Goal: Task Accomplishment & Management: Manage account settings

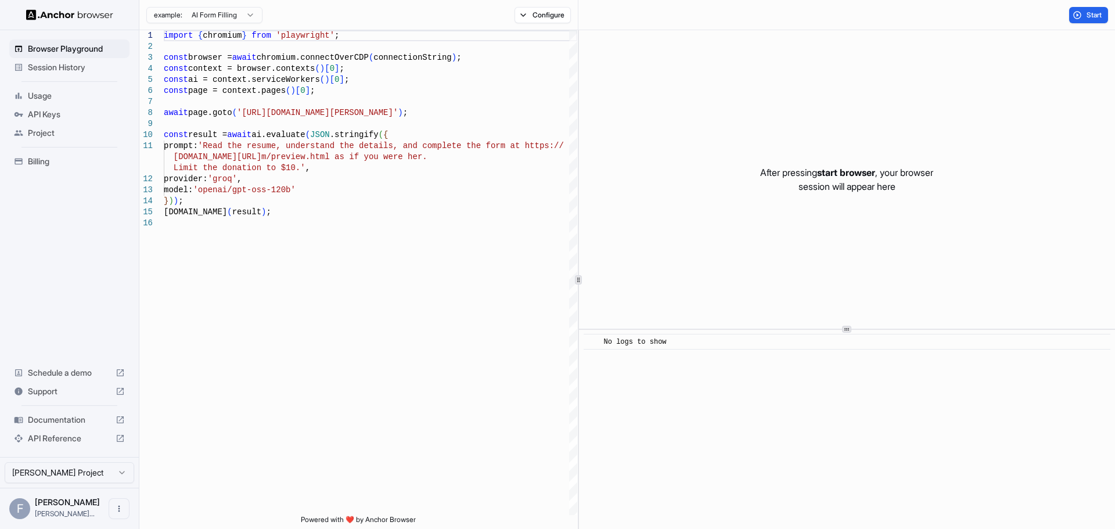
click at [41, 157] on span "Billing" at bounding box center [76, 162] width 97 height 12
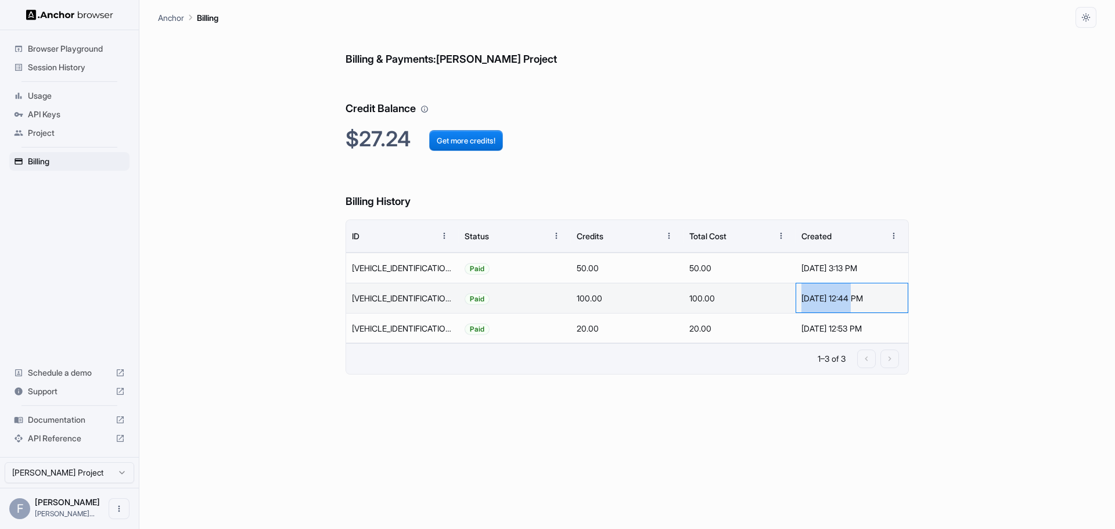
drag, startPoint x: 804, startPoint y: 301, endPoint x: 855, endPoint y: 296, distance: 51.4
click at [855, 296] on div "[DATE] 12:44 PM" at bounding box center [851, 298] width 101 height 30
click at [839, 299] on div "[DATE] 12:44 PM" at bounding box center [851, 298] width 101 height 30
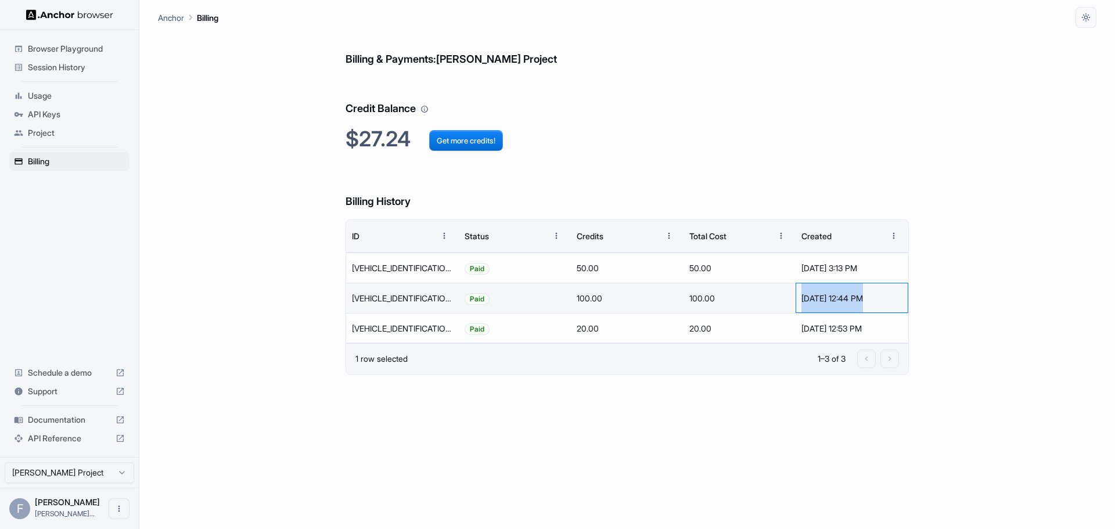
click at [839, 299] on div "[DATE] 12:44 PM" at bounding box center [851, 298] width 101 height 30
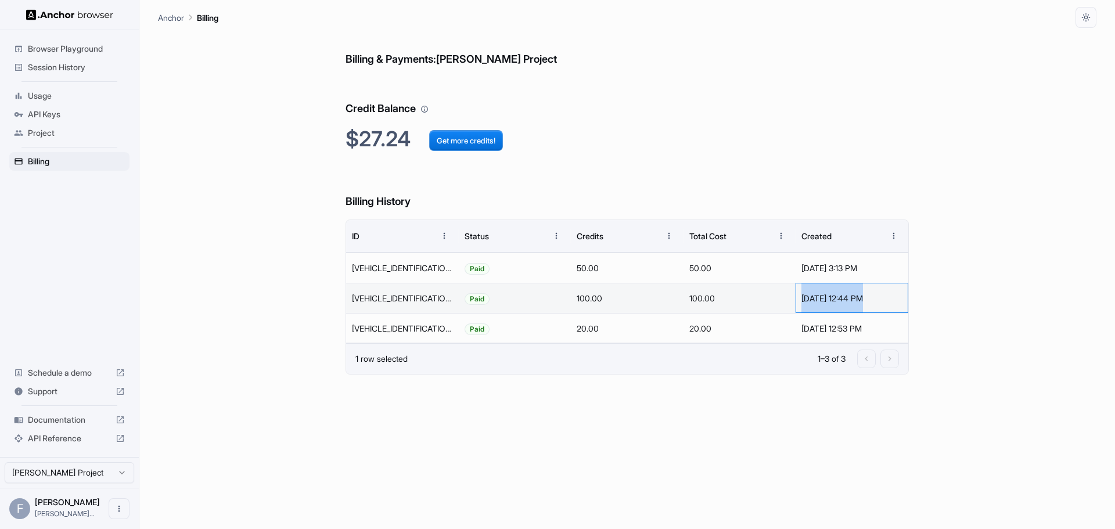
click at [839, 299] on div "[DATE] 12:44 PM" at bounding box center [851, 298] width 101 height 30
click at [835, 299] on div "[DATE] 12:44 PM" at bounding box center [851, 298] width 101 height 30
click at [809, 298] on div "[DATE] 12:44 PM" at bounding box center [851, 298] width 101 height 30
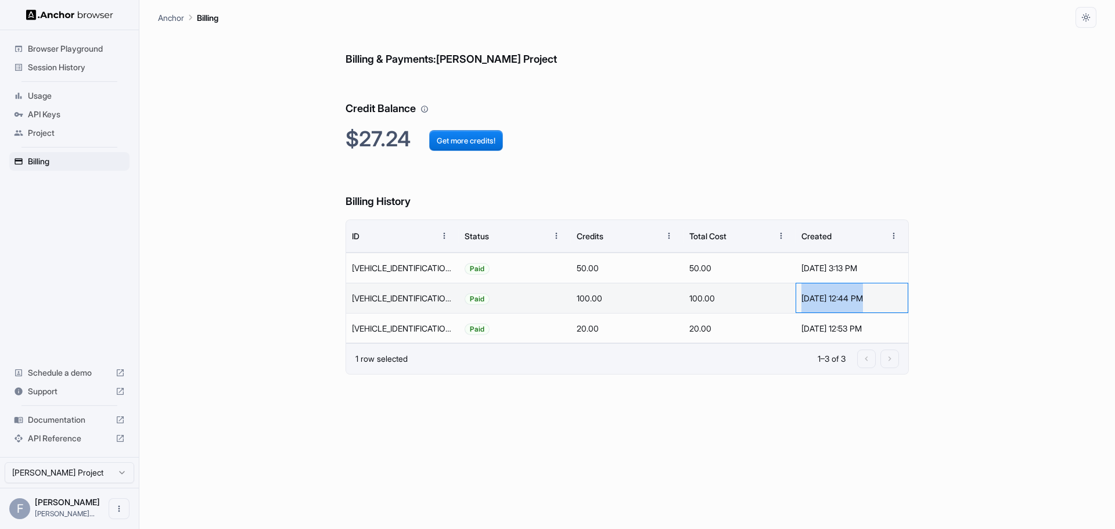
click at [809, 298] on div "[DATE] 12:44 PM" at bounding box center [851, 298] width 101 height 30
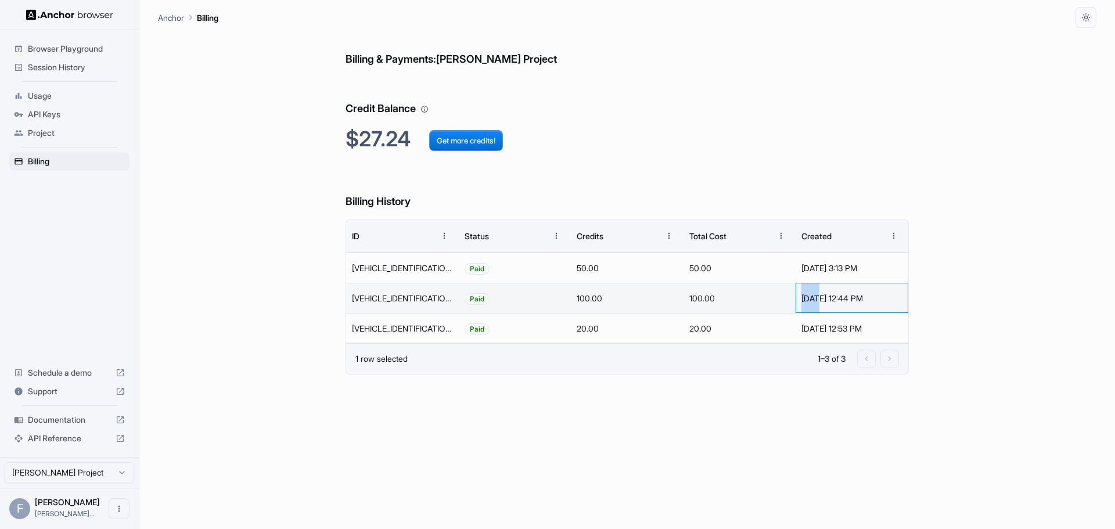
click at [809, 298] on div "[DATE] 12:44 PM" at bounding box center [851, 298] width 101 height 30
click at [747, 423] on div "Billing & Payments: [PERSON_NAME] Project Credit Balance $27.24 Get more credit…" at bounding box center [626, 278] width 563 height 501
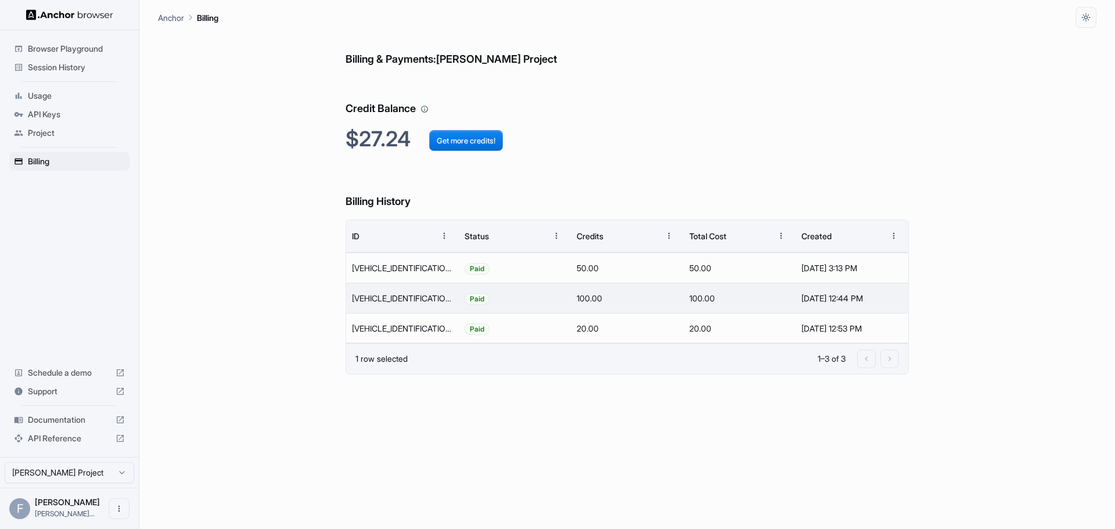
click at [343, 399] on div "Billing & Payments: [PERSON_NAME] Project Credit Balance $27.24 Get more credit…" at bounding box center [627, 278] width 938 height 501
click at [356, 401] on div "Billing & Payments: [PERSON_NAME] Project Credit Balance $27.24 Get more credit…" at bounding box center [626, 278] width 563 height 501
drag, startPoint x: 802, startPoint y: 270, endPoint x: 896, endPoint y: 268, distance: 94.1
click at [896, 268] on div "[DATE] 3:13 PM" at bounding box center [851, 268] width 101 height 30
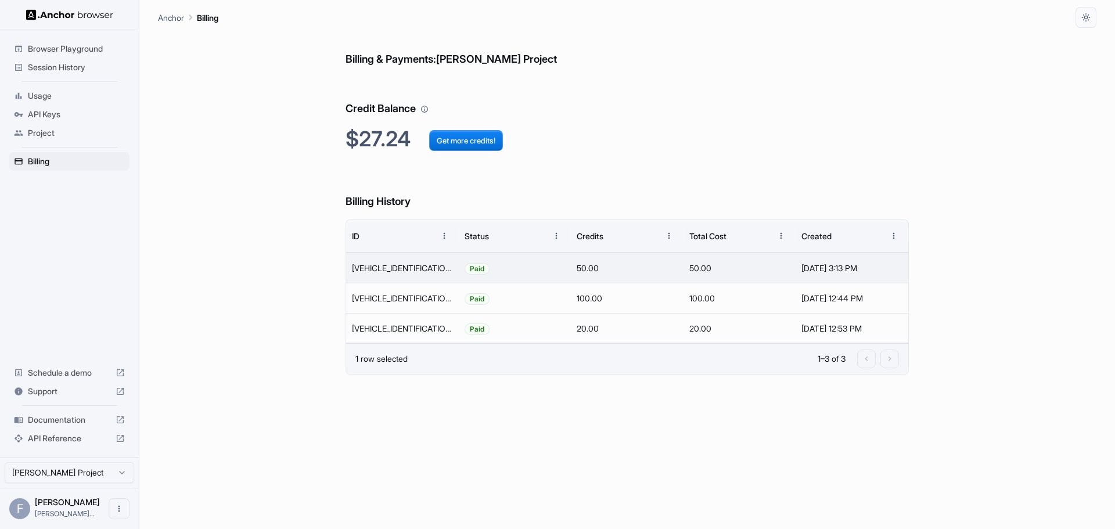
click at [984, 302] on div "Billing & Payments: [PERSON_NAME] Project Credit Balance $27.24 Get more credit…" at bounding box center [627, 278] width 938 height 501
drag, startPoint x: 890, startPoint y: 267, endPoint x: 788, endPoint y: 281, distance: 103.1
click at [788, 281] on div "[VEHICLE_IDENTIFICATION_NUMBER] Paid 50.00 50.00 [DATE] 3:13 PM" at bounding box center [627, 268] width 562 height 30
click at [730, 442] on div "Billing & Payments: [PERSON_NAME] Project Credit Balance $27.24 Get more credit…" at bounding box center [626, 278] width 563 height 501
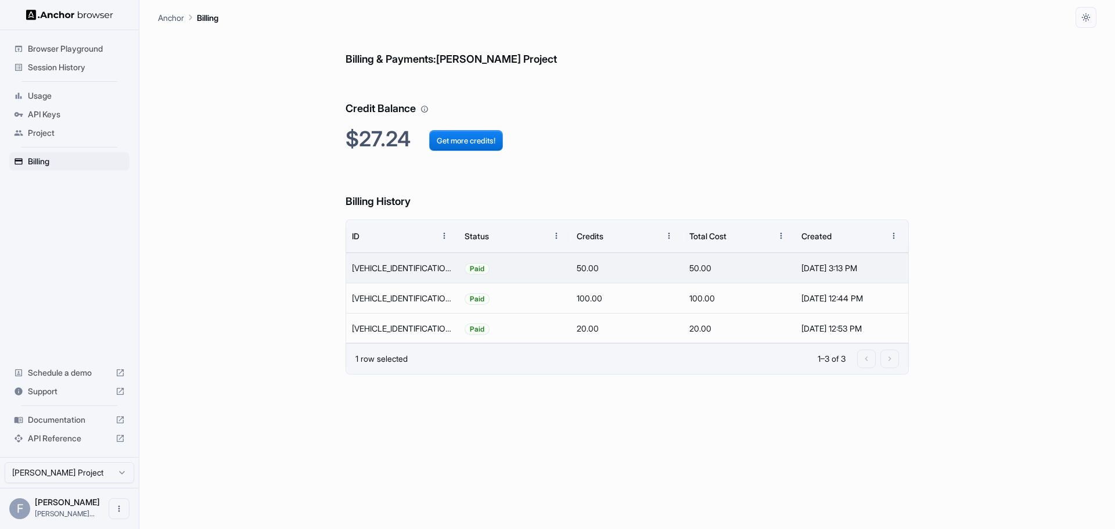
click at [769, 419] on div "Billing & Payments: [PERSON_NAME] Project Credit Balance $27.24 Get more credit…" at bounding box center [626, 278] width 563 height 501
click at [834, 269] on div "[DATE] 3:13 PM" at bounding box center [851, 268] width 101 height 30
click at [835, 381] on div "Billing & Payments: [PERSON_NAME] Project Credit Balance $27.24 Get more credit…" at bounding box center [626, 278] width 563 height 501
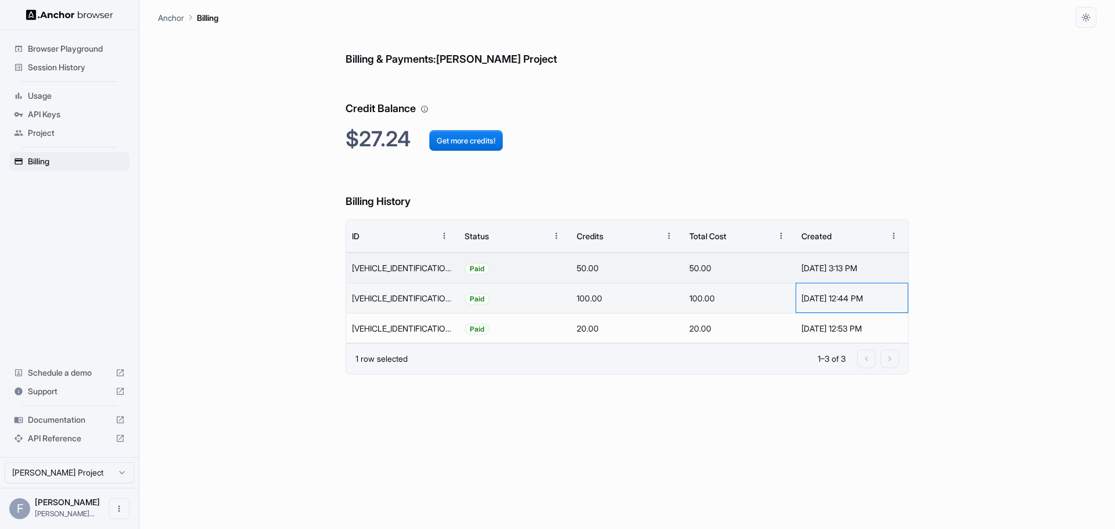
click at [837, 294] on div "[DATE] 12:44 PM" at bounding box center [851, 298] width 101 height 30
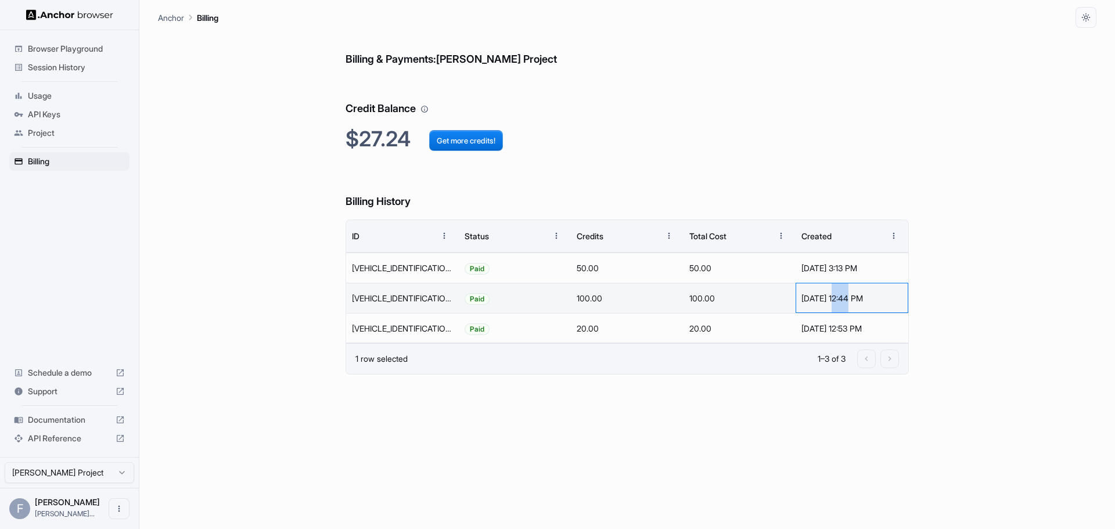
click at [837, 294] on div "[DATE] 12:44 PM" at bounding box center [851, 298] width 101 height 30
click at [852, 390] on div "Billing & Payments: [PERSON_NAME] Project Credit Balance $27.24 Get more credit…" at bounding box center [626, 278] width 563 height 501
click at [827, 294] on div "[DATE] 12:44 PM" at bounding box center [851, 298] width 101 height 30
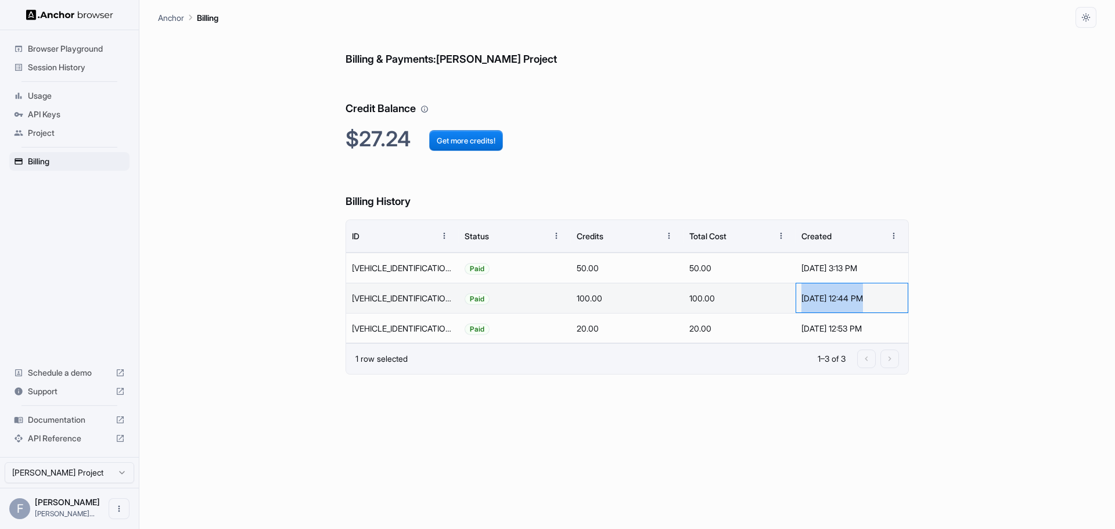
click at [827, 294] on div "[DATE] 12:44 PM" at bounding box center [851, 298] width 101 height 30
click at [811, 377] on div "Billing & Payments: [PERSON_NAME] Project Credit Balance $27.24 Get more credit…" at bounding box center [626, 278] width 563 height 501
click at [62, 64] on span "Session History" at bounding box center [76, 68] width 97 height 12
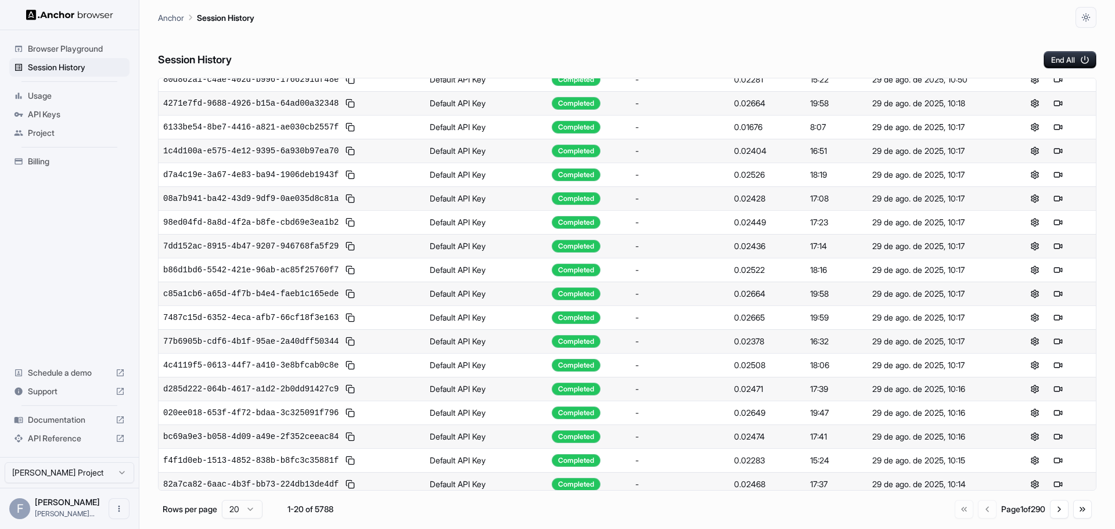
scroll to position [88, 0]
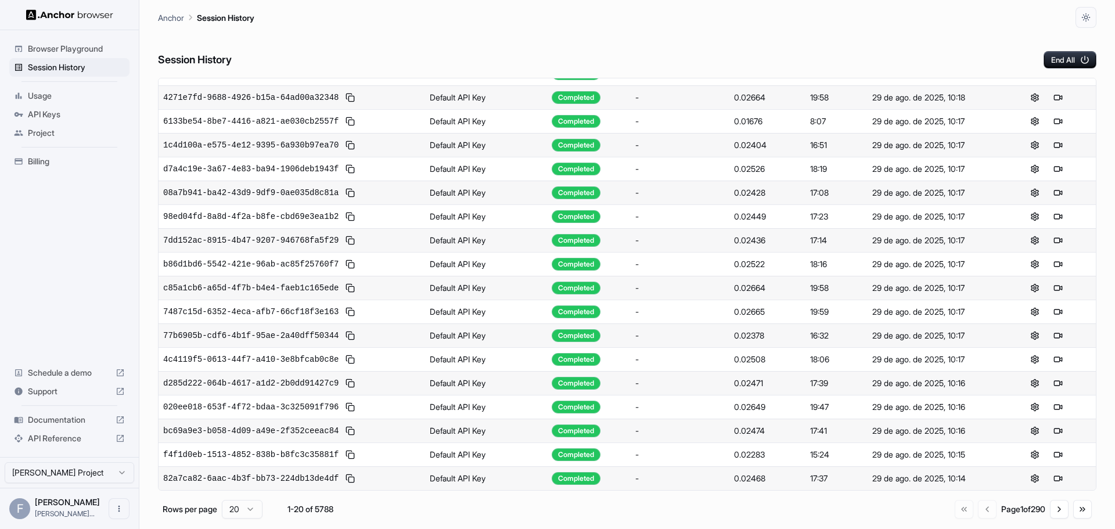
click at [52, 100] on span "Usage" at bounding box center [76, 96] width 97 height 12
